Goal: Find specific page/section: Find specific page/section

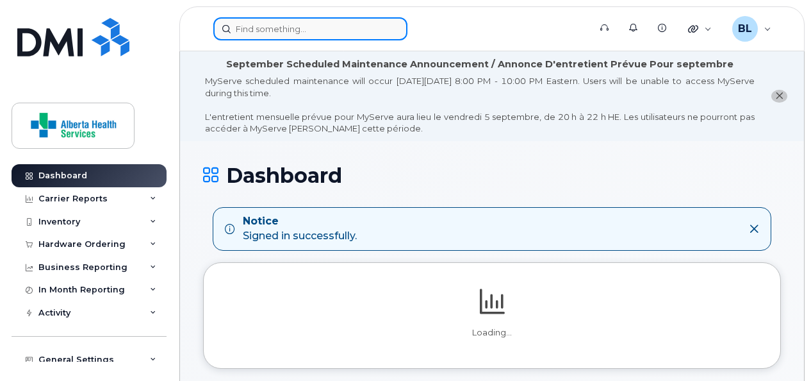
click at [276, 33] on input at bounding box center [310, 28] width 194 height 23
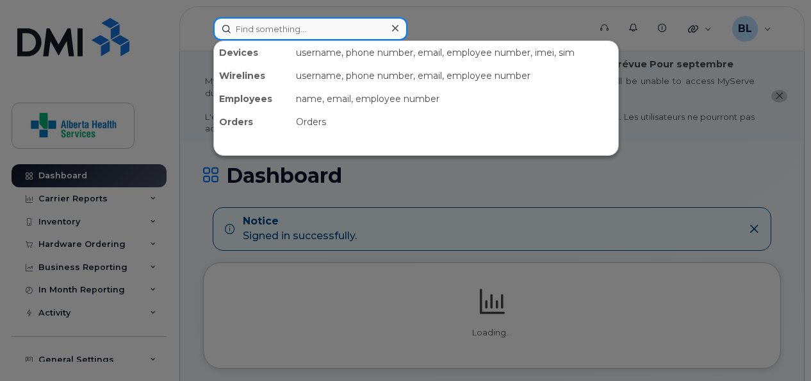
paste input "7803947245"
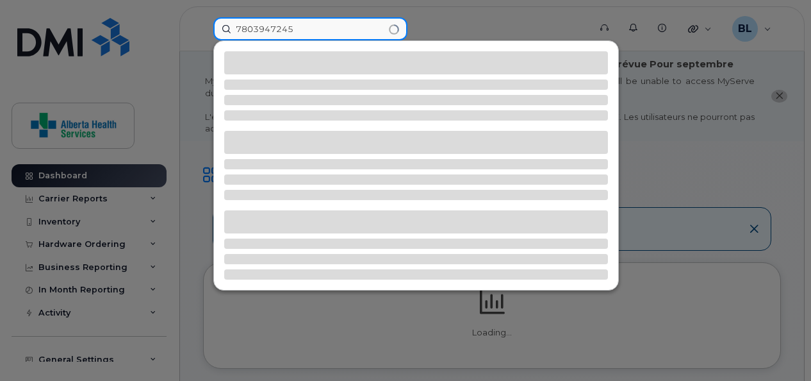
type input "7803947245"
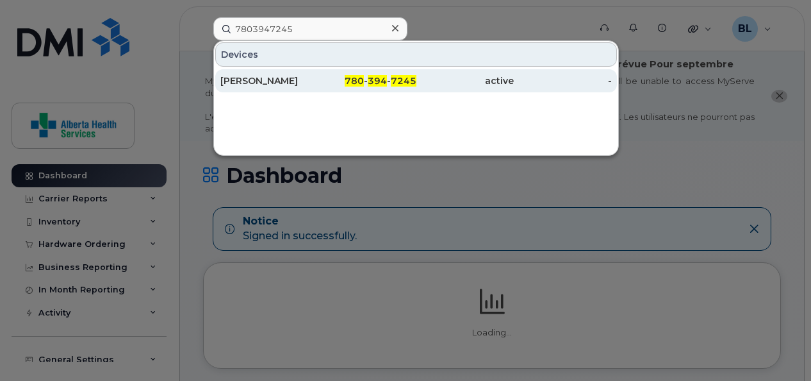
click at [266, 76] on div "Jeannette Lawrence" at bounding box center [269, 80] width 98 height 13
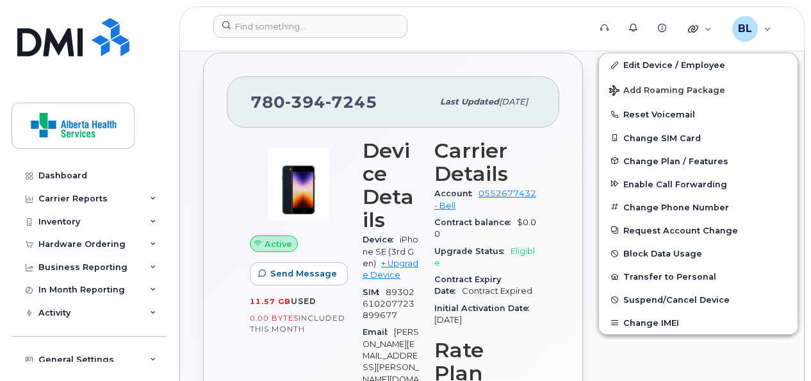
scroll to position [336, 0]
